Goal: Task Accomplishment & Management: Use online tool/utility

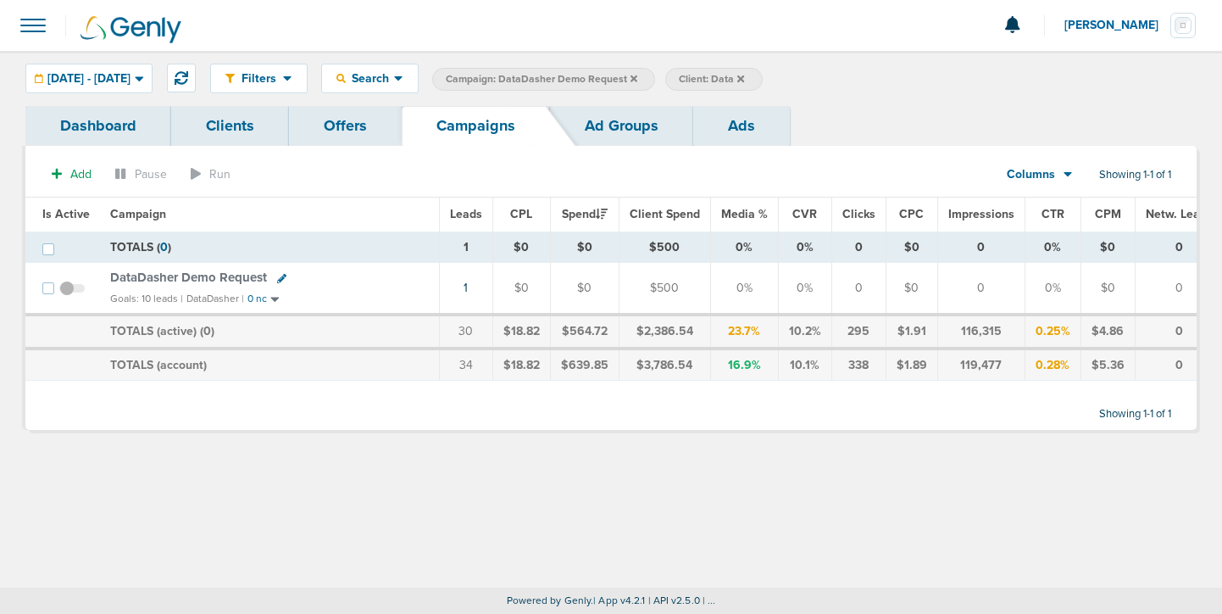
click at [637, 78] on icon at bounding box center [634, 78] width 7 height 7
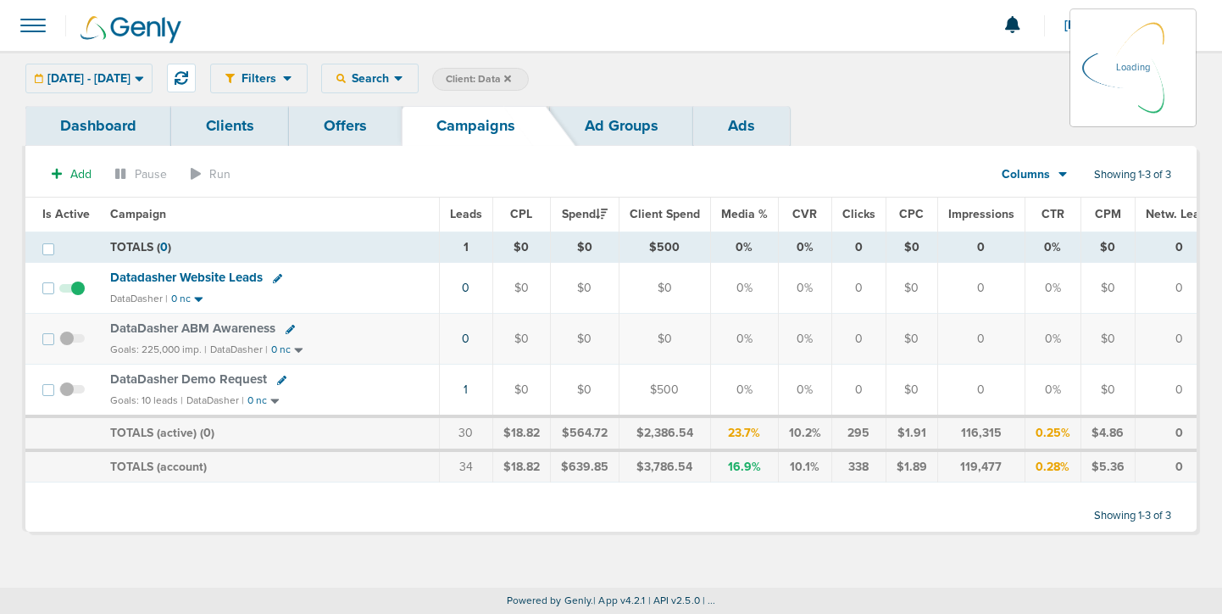
click at [511, 80] on span "Client: Data" at bounding box center [478, 79] width 65 height 14
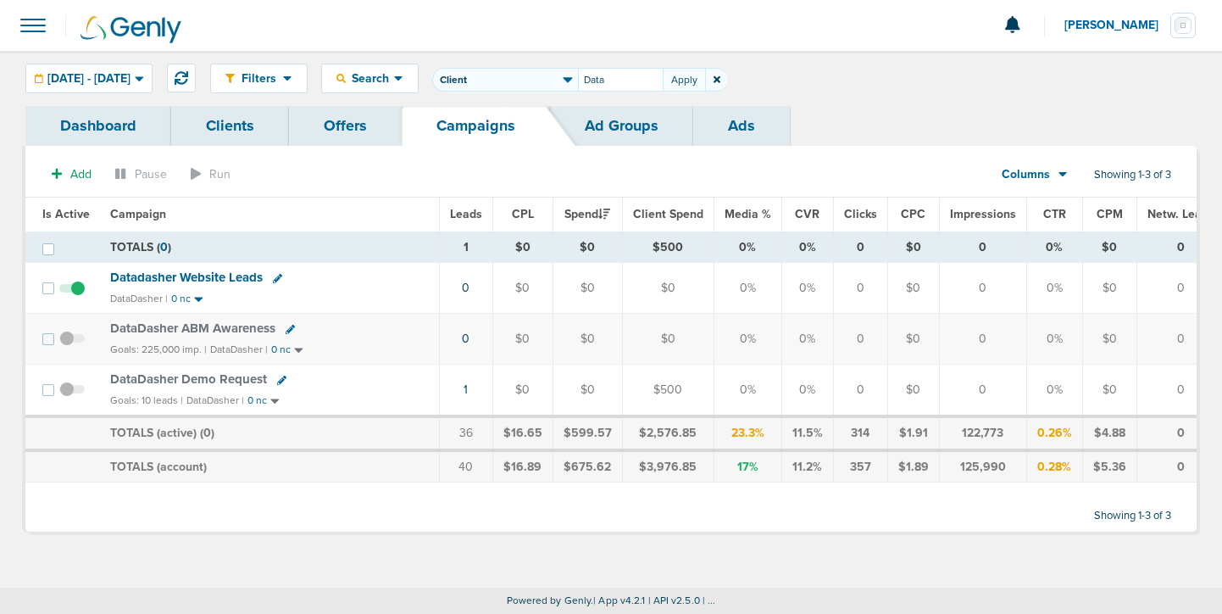
drag, startPoint x: 667, startPoint y: 78, endPoint x: 613, endPoint y: 72, distance: 54.6
click at [613, 72] on span "Client Campaign Offers Landing Page Ad Group Network Campaign Ad Ad Status Netw…" at bounding box center [580, 80] width 296 height 24
type input "Nex"
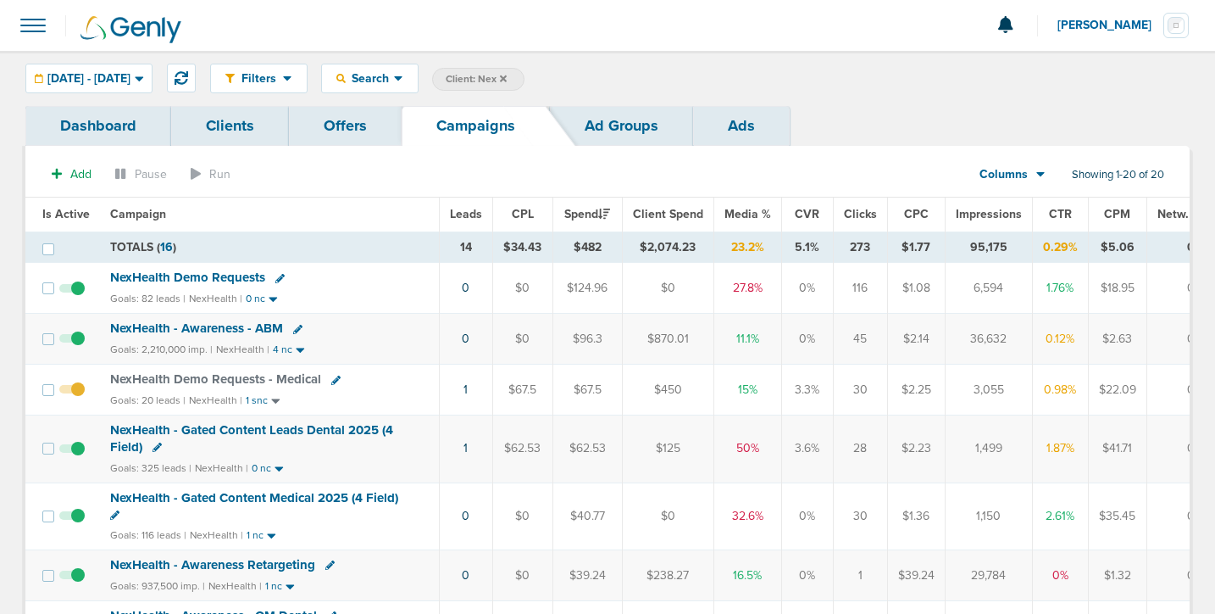
click at [221, 286] on td "NexHealth Demo Requests Goals: 82 leads | NexHealth | 0 nc" at bounding box center [269, 288] width 339 height 51
click at [223, 276] on span "NexHealth Demo Requests" at bounding box center [187, 276] width 155 height 15
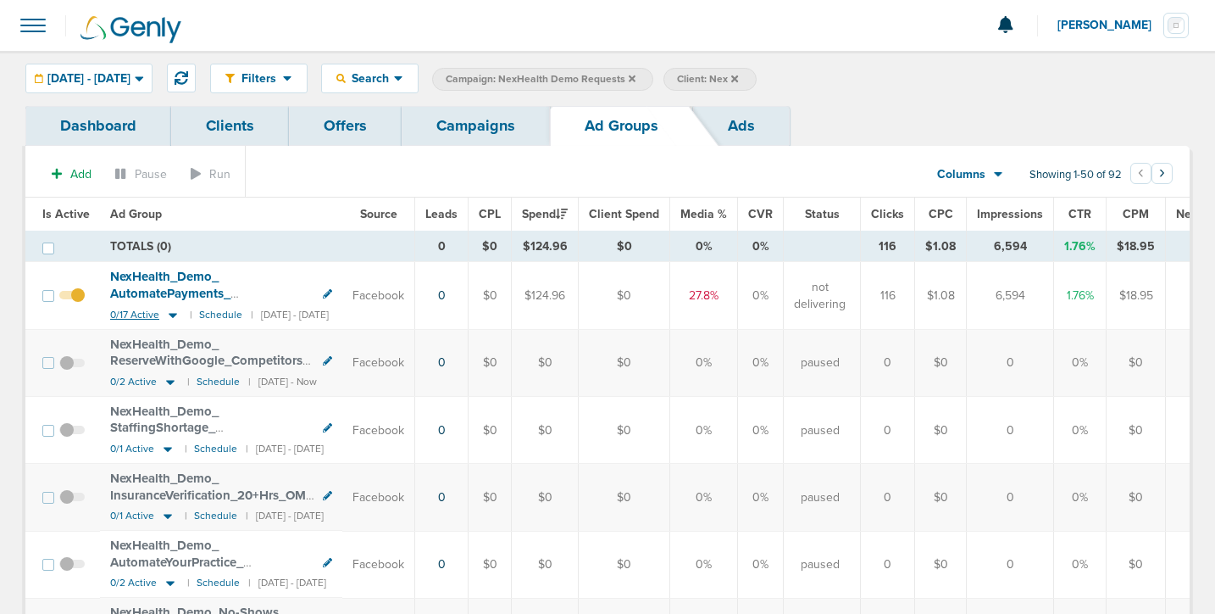
click at [171, 314] on icon at bounding box center [173, 315] width 8 height 5
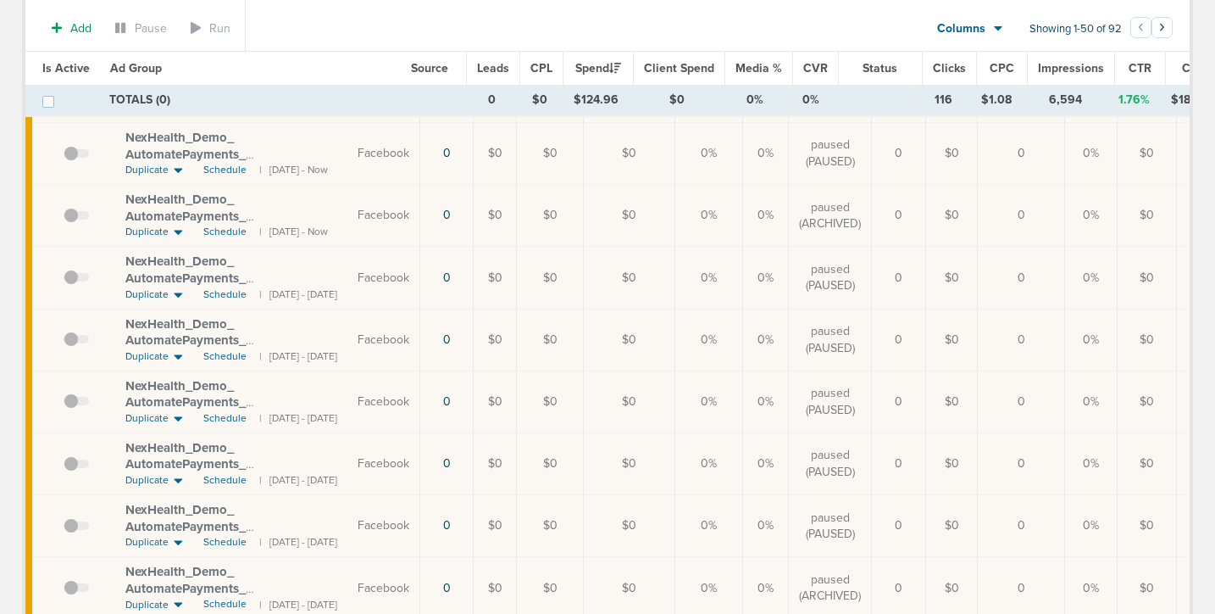
scroll to position [333, 0]
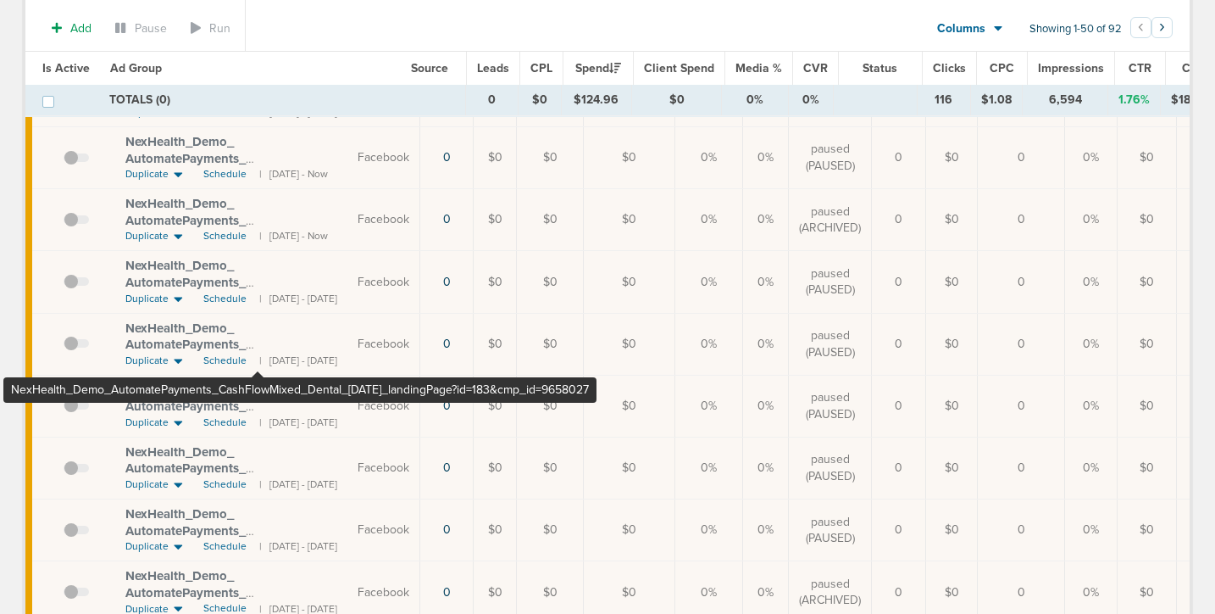
click at [258, 347] on span "NexHealth_ Demo_ AutomatePayments_ CashFlowMixed_ Dental_ [DATE]_ landingPage?i…" at bounding box center [220, 360] width 190 height 81
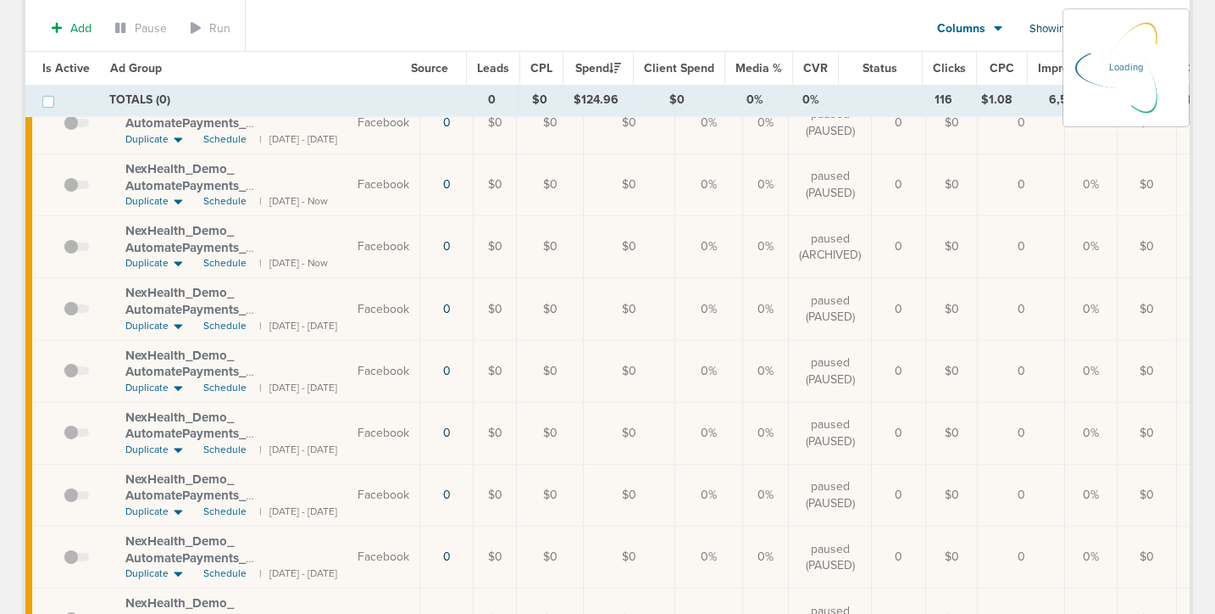
scroll to position [360, 0]
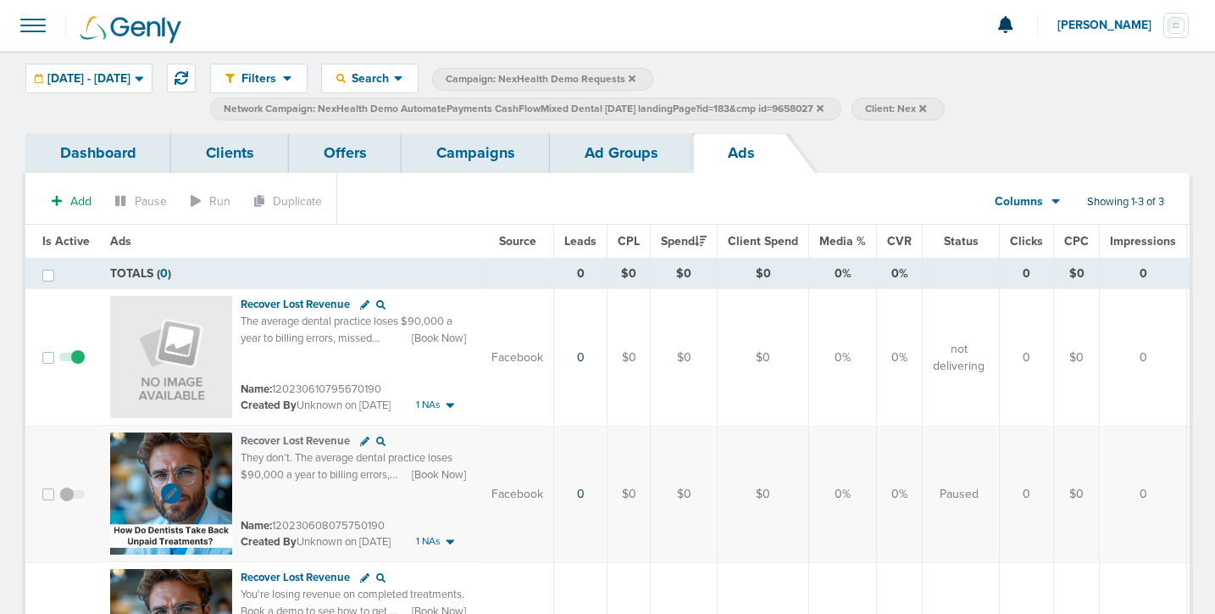
click at [204, 472] on img at bounding box center [171, 493] width 122 height 122
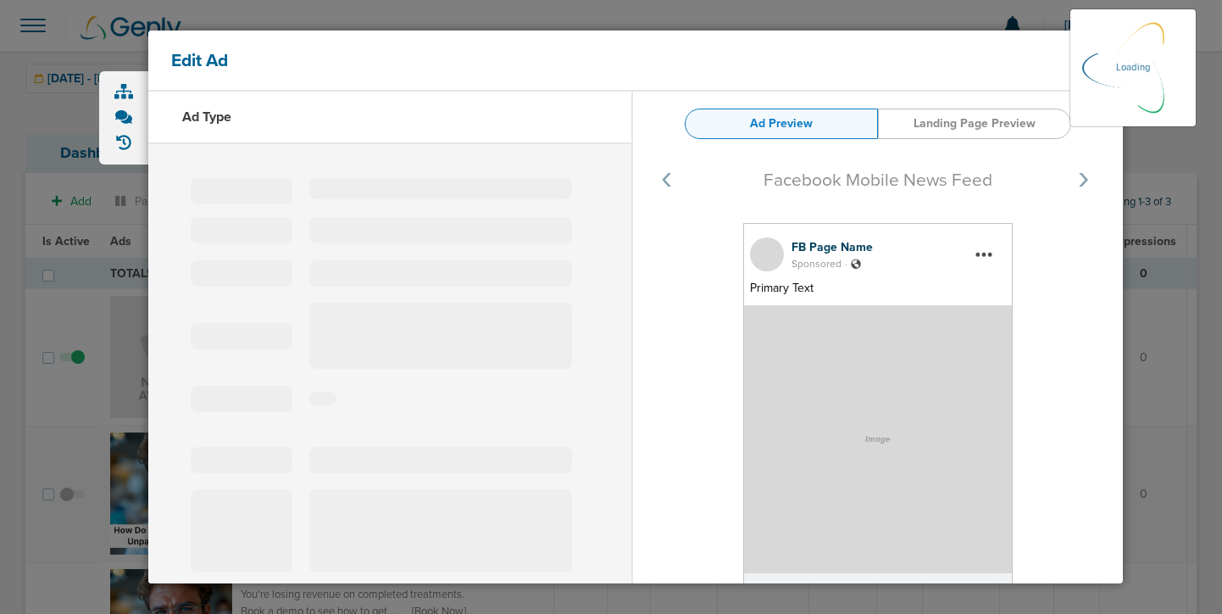
type input "120230608075750190"
type input "Recover Lost Revenue"
type textarea "They don’t. The average dental practice loses $90,000 a year to billing errors,…"
select select "book_travel"
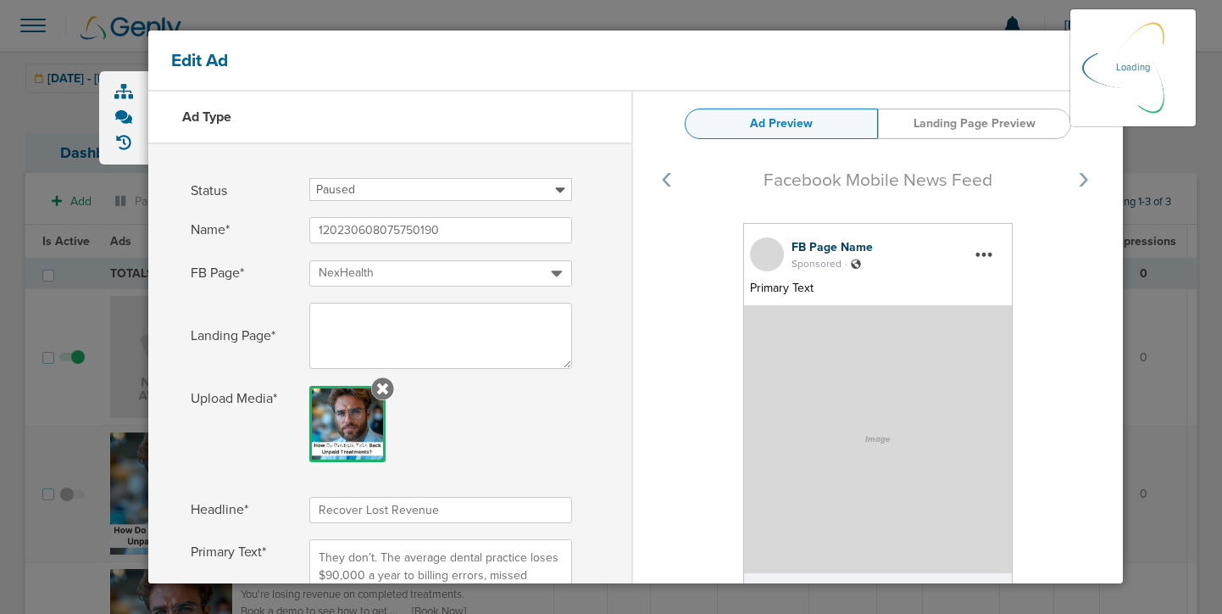
select select "learn_more"
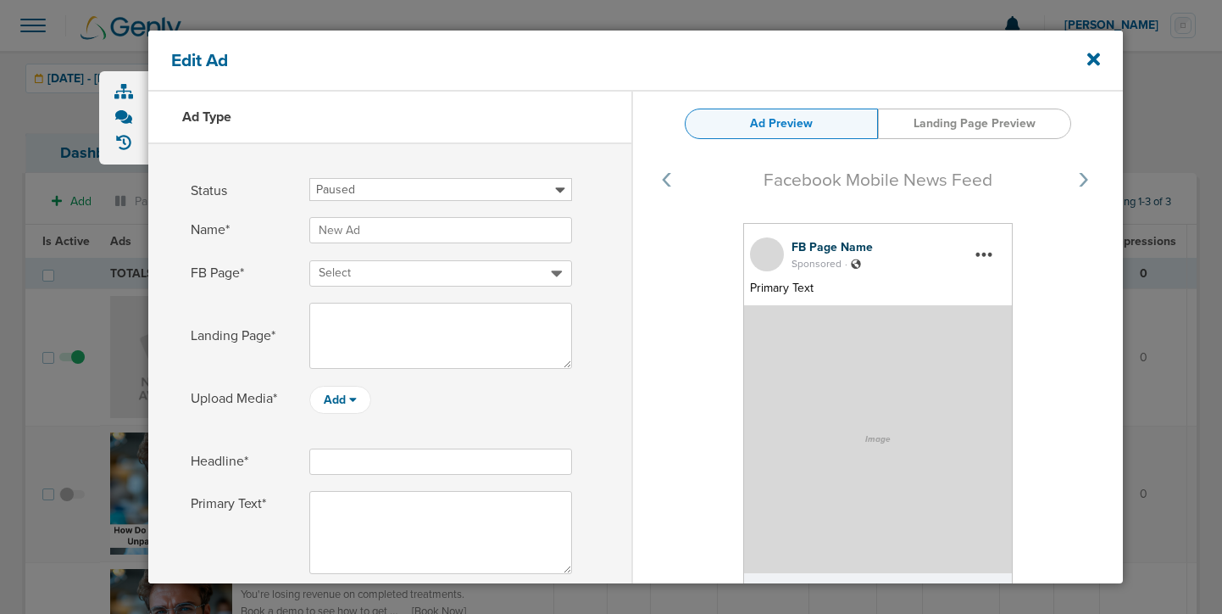
click at [946, 134] on link "Landing Page Preview" at bounding box center [974, 123] width 193 height 31
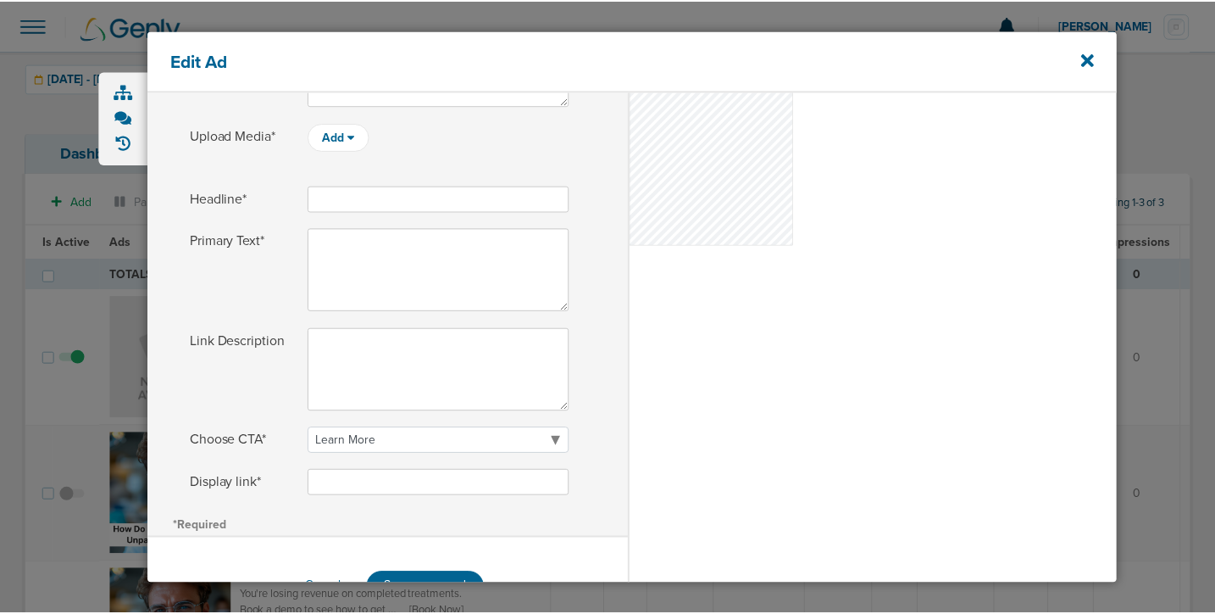
scroll to position [315, 0]
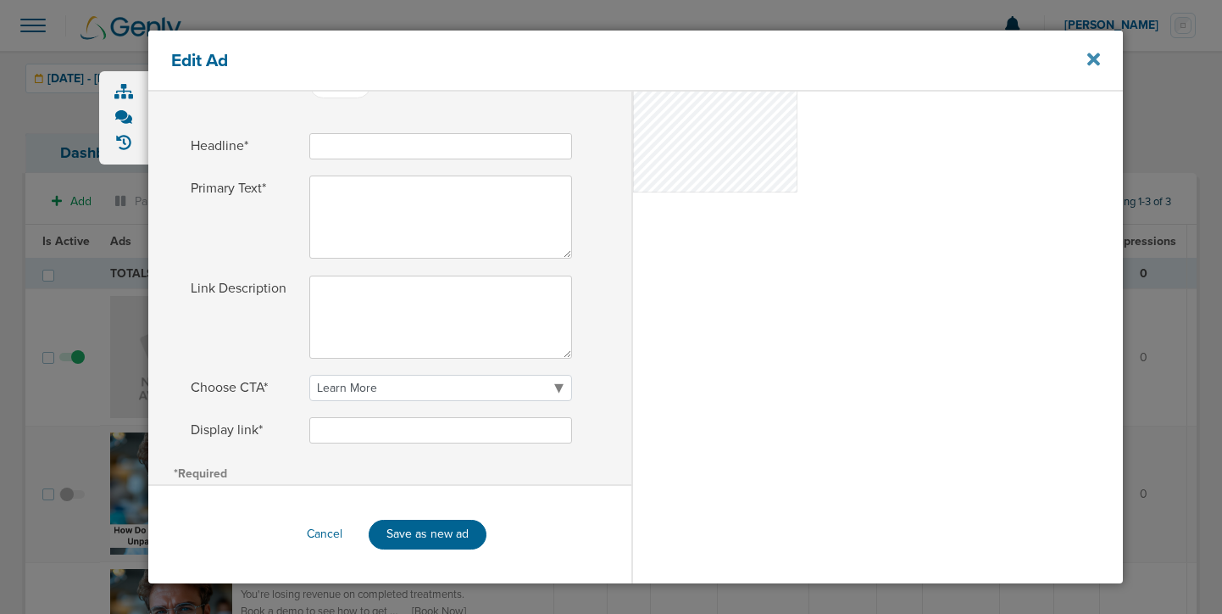
click at [1098, 57] on icon at bounding box center [1093, 59] width 13 height 19
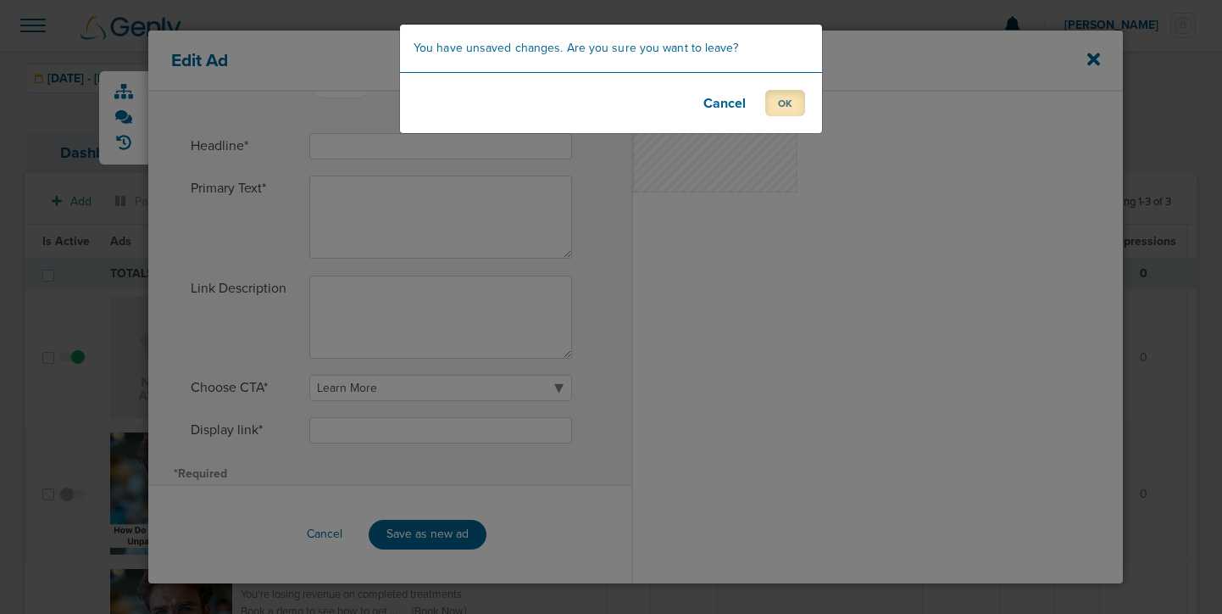
click at [777, 103] on button "OK" at bounding box center [785, 103] width 40 height 26
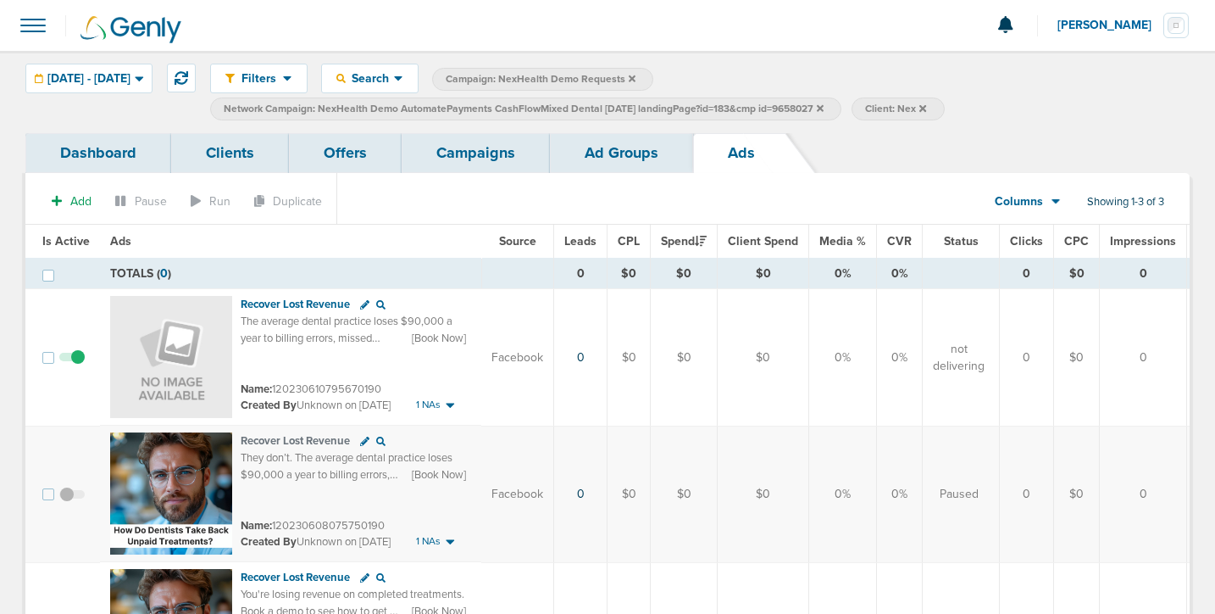
click at [264, 506] on div "Recover Lost Revenue They don’t. The average dental practice loses $90,000 a ye…" at bounding box center [356, 469] width 231 height 75
click at [381, 438] on icon at bounding box center [380, 440] width 9 height 9
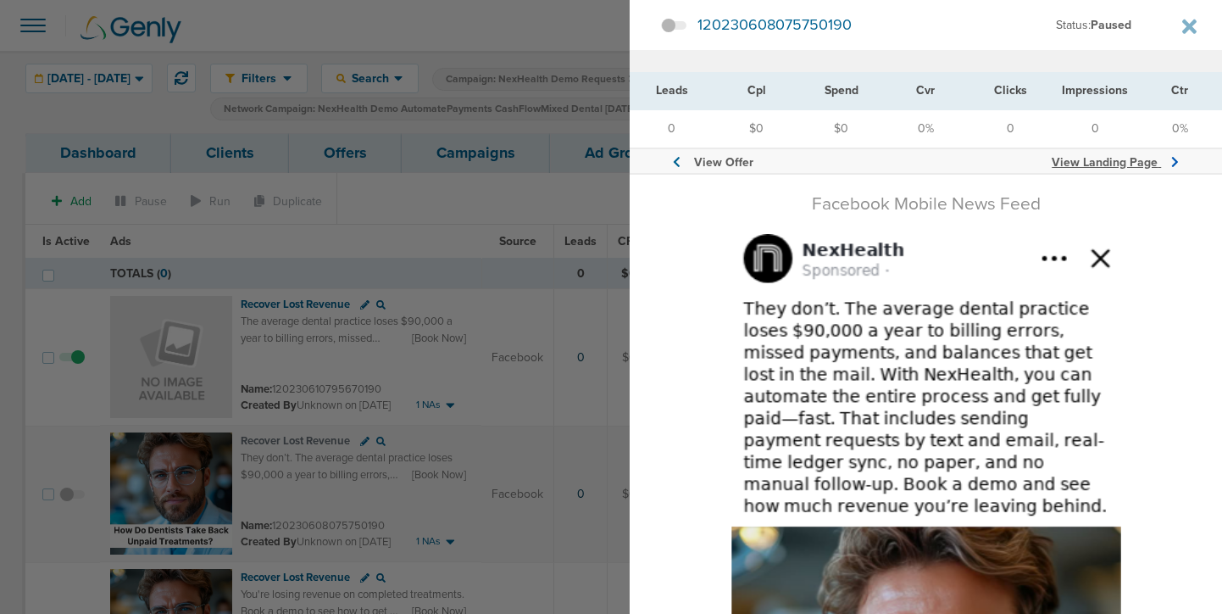
click at [1080, 161] on span "View Landing Page" at bounding box center [1105, 162] width 106 height 14
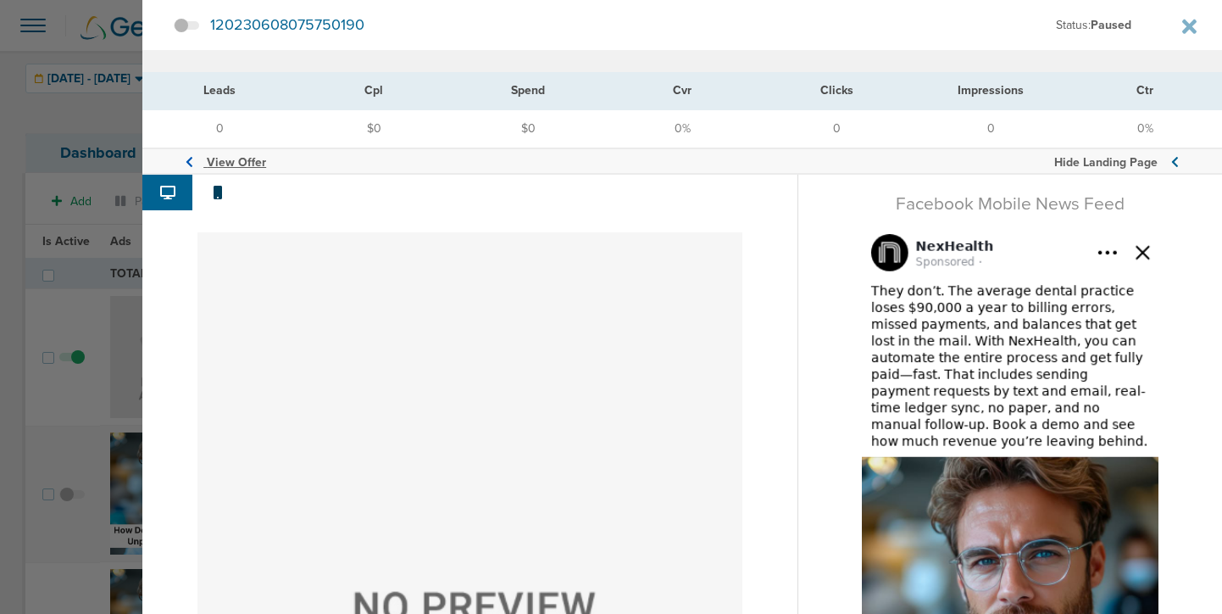
click at [207, 166] on span "View Offer" at bounding box center [236, 162] width 59 height 14
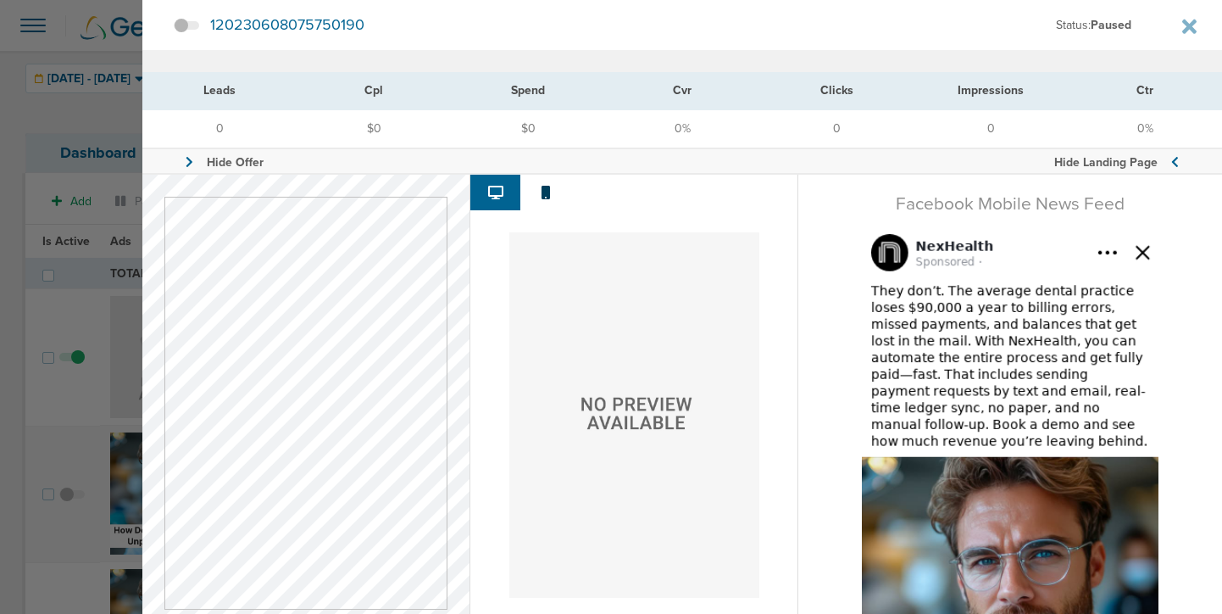
click at [1173, 26] on section "120230608075750190 Status: paused" at bounding box center [682, 25] width 1080 height 50
click at [1182, 25] on icon at bounding box center [1189, 26] width 14 height 21
